Goal: Transaction & Acquisition: Obtain resource

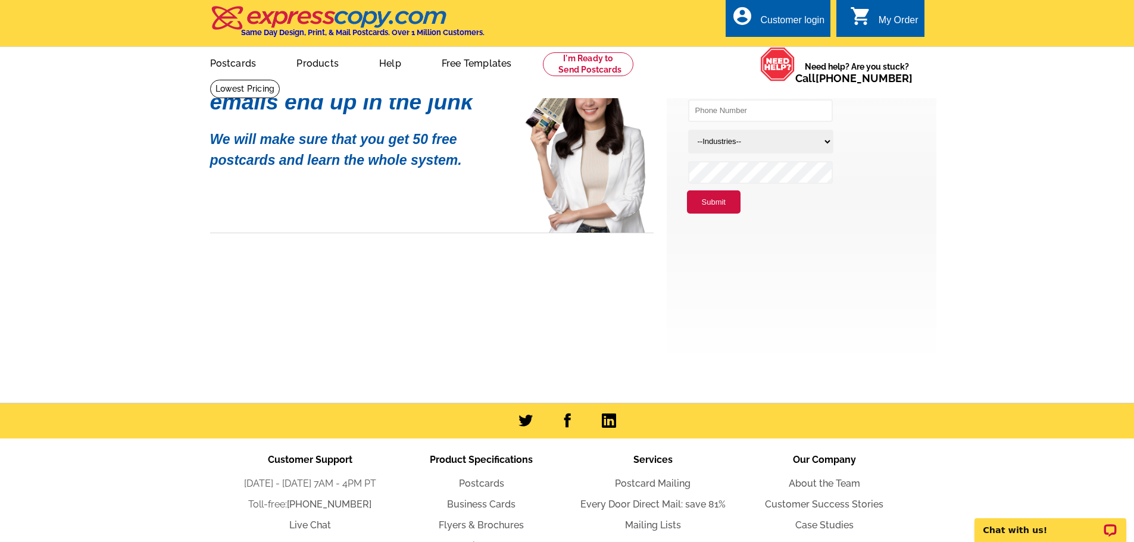
scroll to position [89, 0]
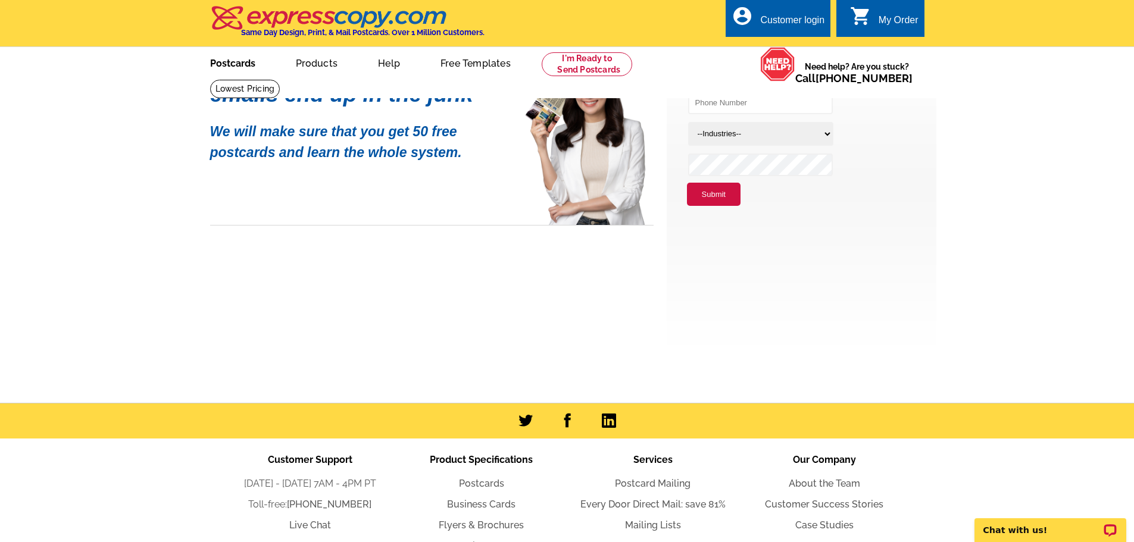
type input "[EMAIL_ADDRESS][DOMAIN_NAME]"
click at [215, 61] on link "Postcards" at bounding box center [232, 62] width 83 height 28
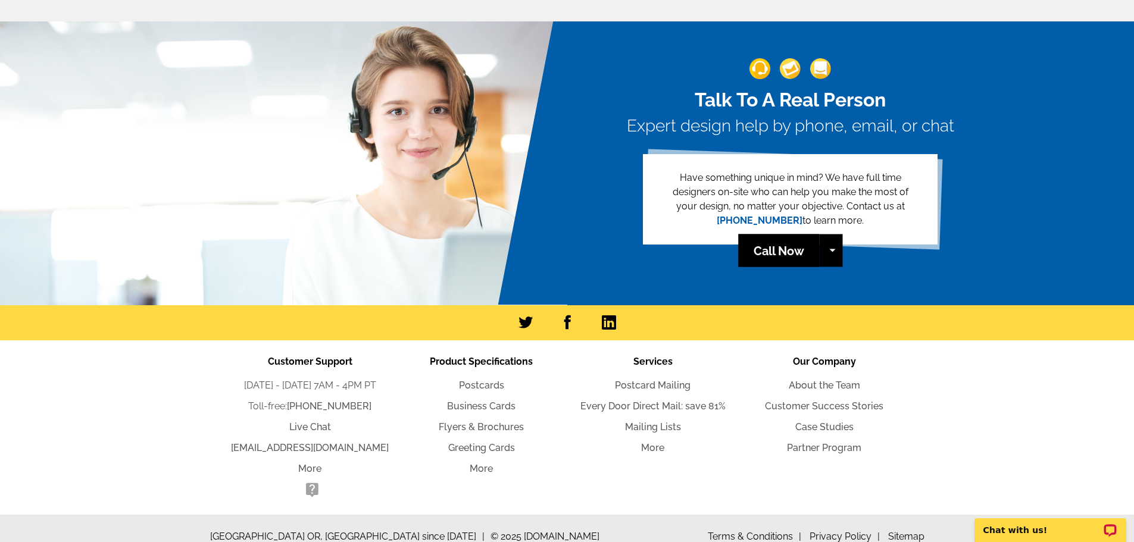
scroll to position [2613, 0]
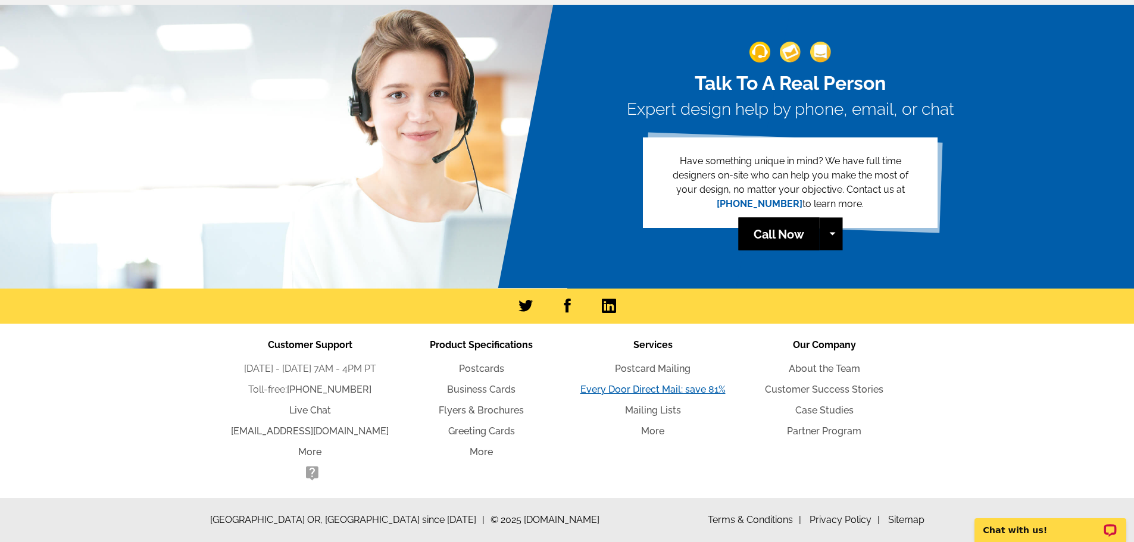
click at [690, 390] on link "Every Door Direct Mail: save 81%" at bounding box center [653, 389] width 145 height 11
